Goal: Transaction & Acquisition: Purchase product/service

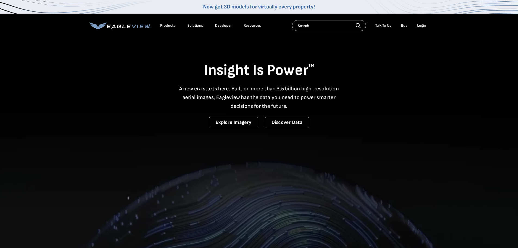
click at [419, 27] on div "Login" at bounding box center [421, 25] width 9 height 5
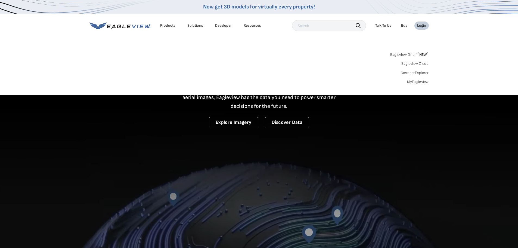
click at [418, 26] on div "Login" at bounding box center [421, 25] width 9 height 5
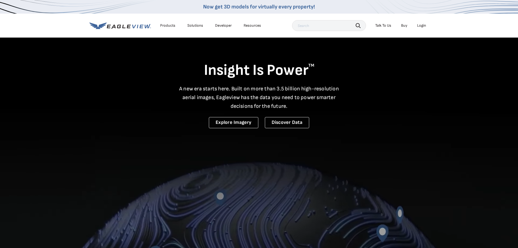
click at [427, 22] on li "Login" at bounding box center [421, 25] width 14 height 8
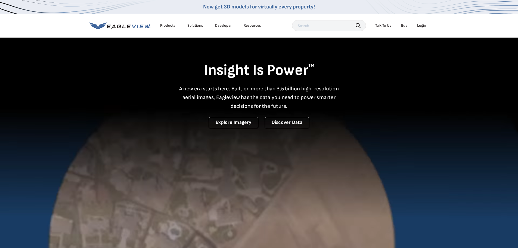
click at [424, 23] on div "Login" at bounding box center [421, 25] width 9 height 5
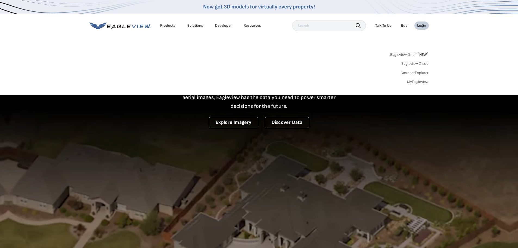
click at [416, 83] on link "MyEagleview" at bounding box center [418, 81] width 22 height 5
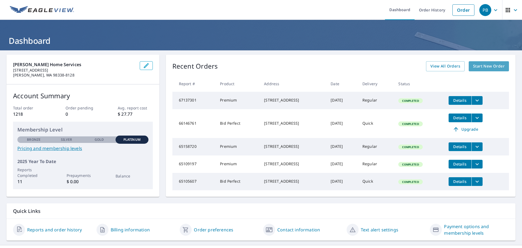
click at [495, 65] on span "Start New Order" at bounding box center [489, 66] width 32 height 7
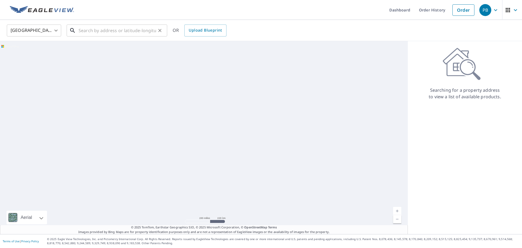
click at [106, 35] on input "text" at bounding box center [117, 30] width 77 height 15
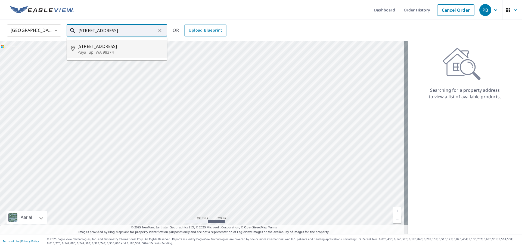
click at [99, 50] on p "Puyallup, WA 98374" at bounding box center [119, 51] width 85 height 5
type input "14501 106th Avenue Ct E Puyallup, WA 98374"
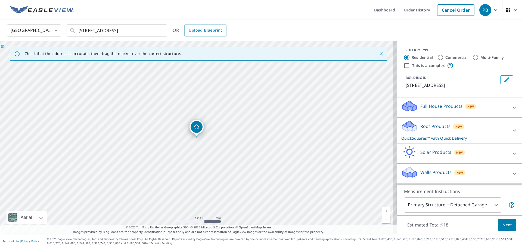
scroll to position [5, 0]
click at [465, 107] on div "New" at bounding box center [470, 106] width 11 height 5
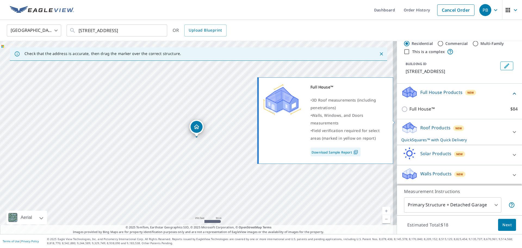
scroll to position [21, 0]
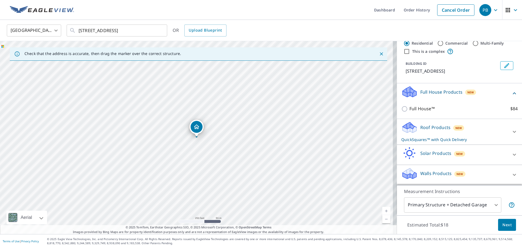
click at [492, 128] on div "Roof Products New QuickSquares™ with Quick Delivery" at bounding box center [454, 131] width 107 height 21
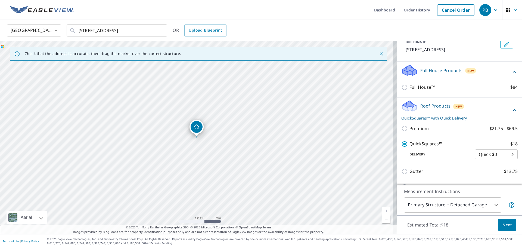
scroll to position [94, 0]
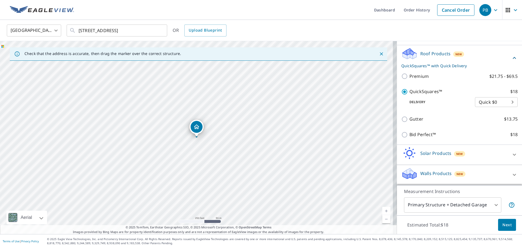
drag, startPoint x: 503, startPoint y: 223, endPoint x: 225, endPoint y: 148, distance: 287.9
click at [262, 171] on div "Check that the address is accurate, then drag the marker over the correct struc…" at bounding box center [261, 137] width 522 height 193
drag, startPoint x: 199, startPoint y: 145, endPoint x: 237, endPoint y: 145, distance: 38.6
click at [237, 145] on div "14501 106th Avenue Ct E Puyallup, WA 98374" at bounding box center [198, 137] width 397 height 193
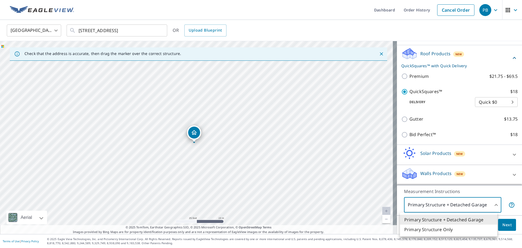
click at [457, 210] on body "PB PB Dashboard Order History Cancel Order PB United States US ​ 14501 106th Av…" at bounding box center [261, 124] width 522 height 248
click at [436, 230] on li "Primary Structure Only" at bounding box center [448, 229] width 97 height 10
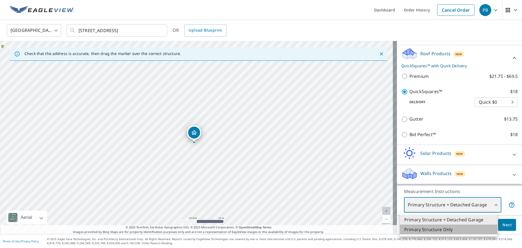
type input "2"
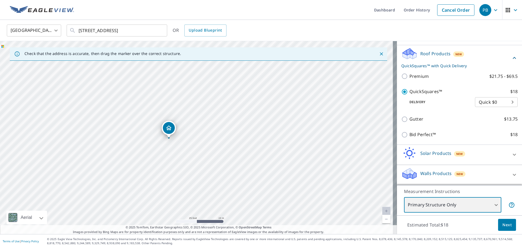
drag, startPoint x: 226, startPoint y: 149, endPoint x: 198, endPoint y: 150, distance: 27.8
click at [198, 150] on div "14501 106th Avenue Ct E Puyallup, WA 98374" at bounding box center [198, 137] width 397 height 193
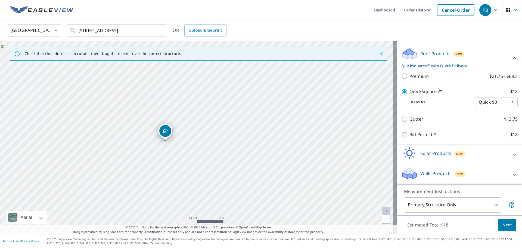
drag, startPoint x: 165, startPoint y: 127, endPoint x: 162, endPoint y: 129, distance: 4.5
click at [505, 224] on span "Next" at bounding box center [506, 224] width 9 height 7
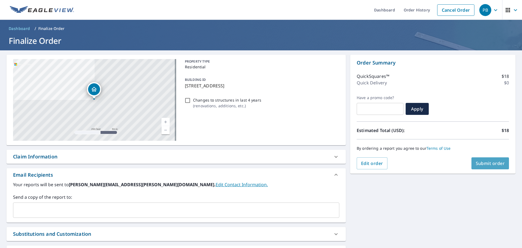
click at [490, 163] on span "Submit order" at bounding box center [490, 163] width 29 height 6
checkbox input "true"
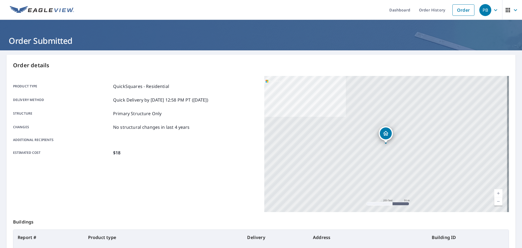
drag, startPoint x: 214, startPoint y: 167, endPoint x: 212, endPoint y: 85, distance: 81.6
